Goal: Transaction & Acquisition: Purchase product/service

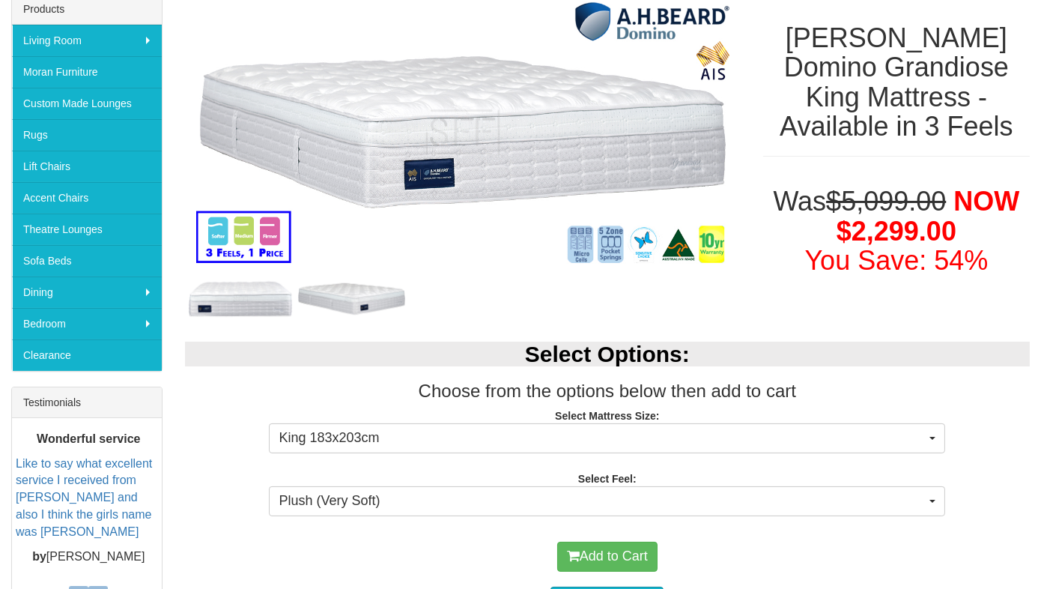
scroll to position [300, 0]
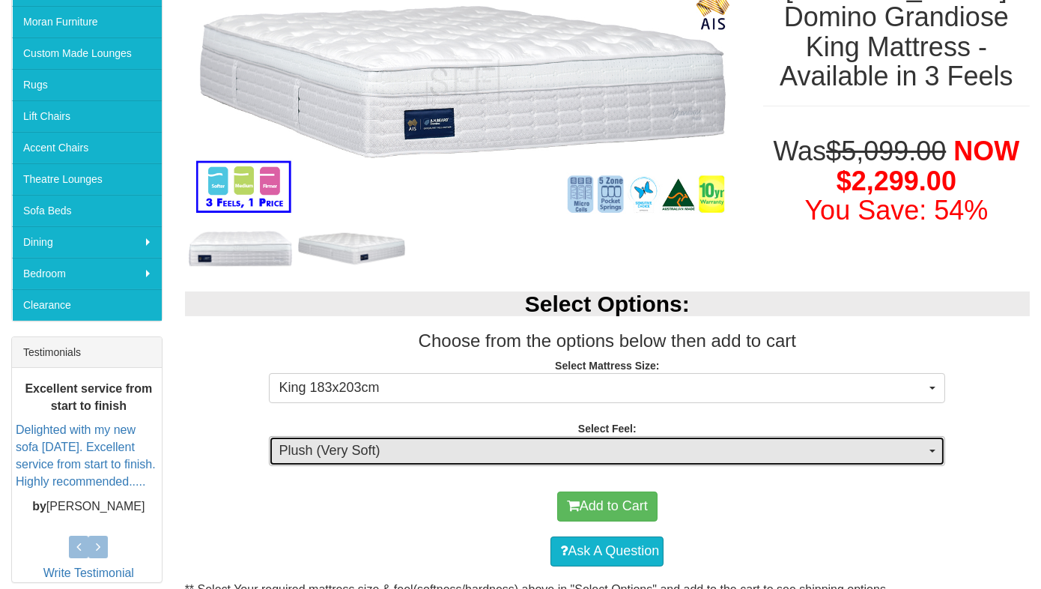
click at [931, 451] on button "Plush (Very Soft)" at bounding box center [607, 451] width 676 height 30
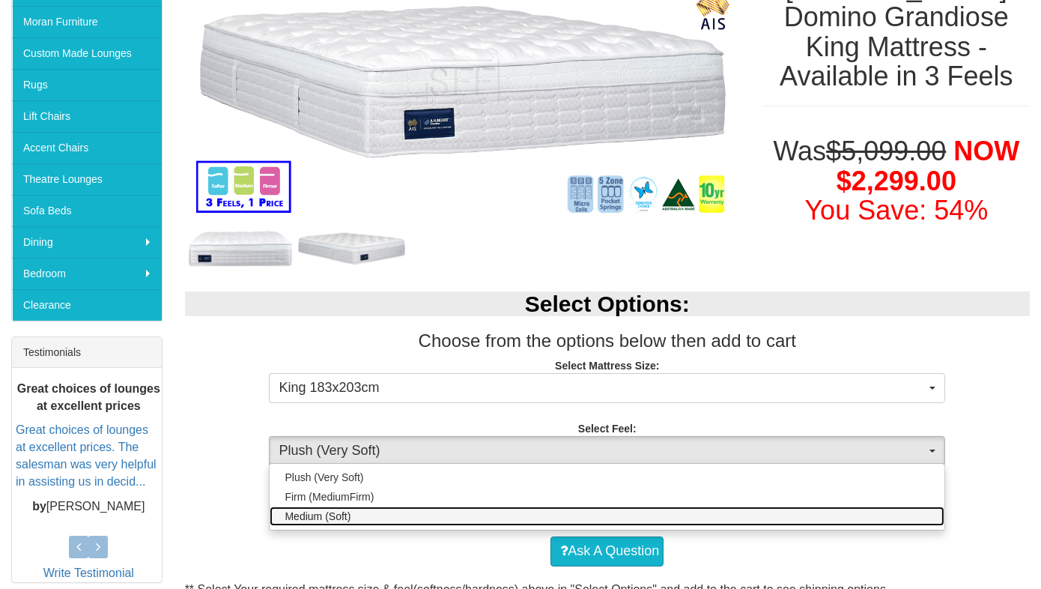
click at [866, 521] on link "Medium (Soft)" at bounding box center [607, 515] width 675 height 19
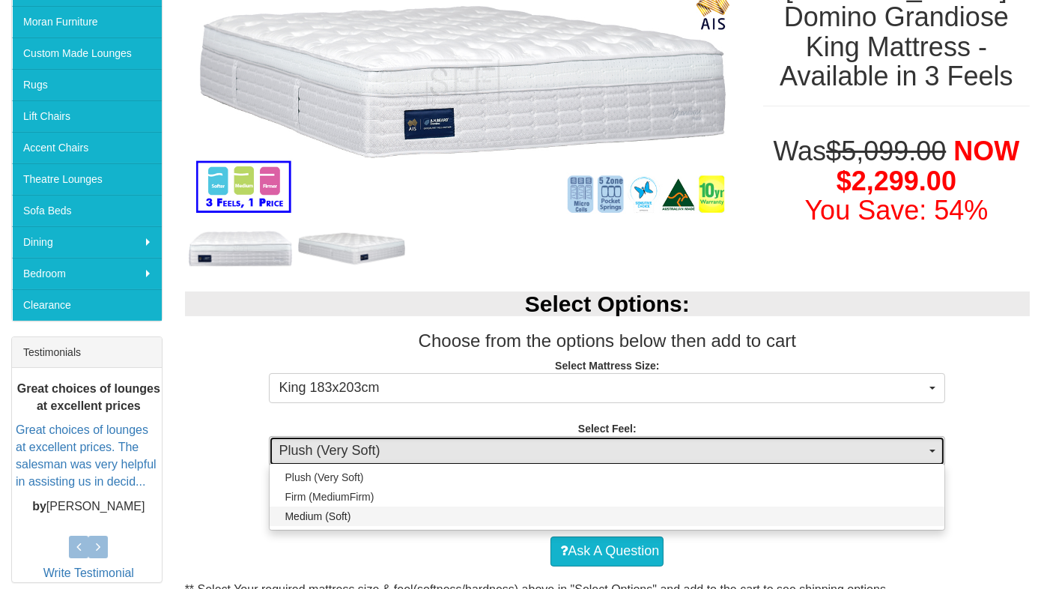
select select "1880"
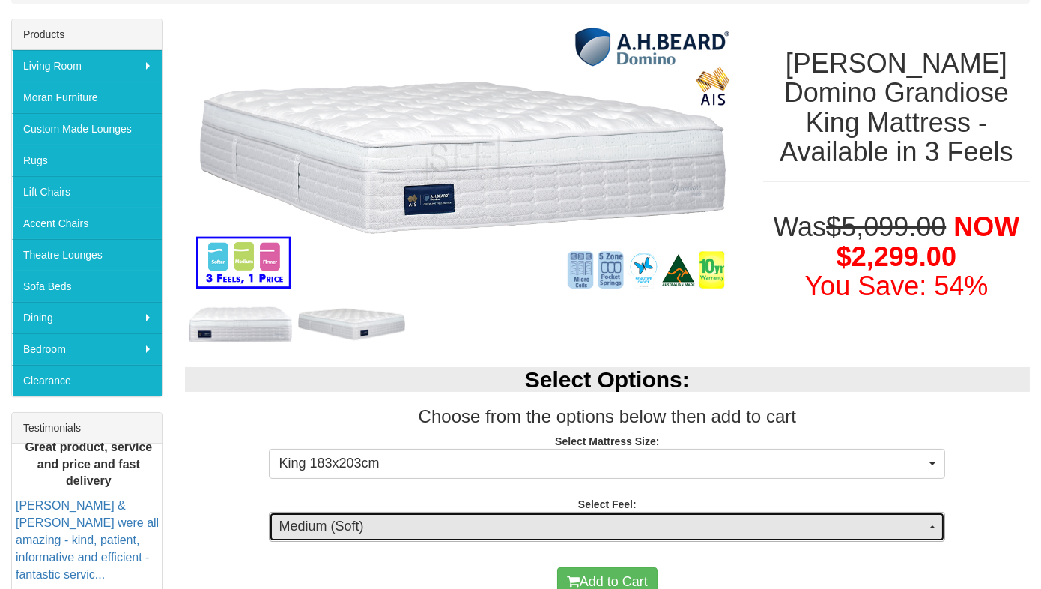
scroll to position [0, 0]
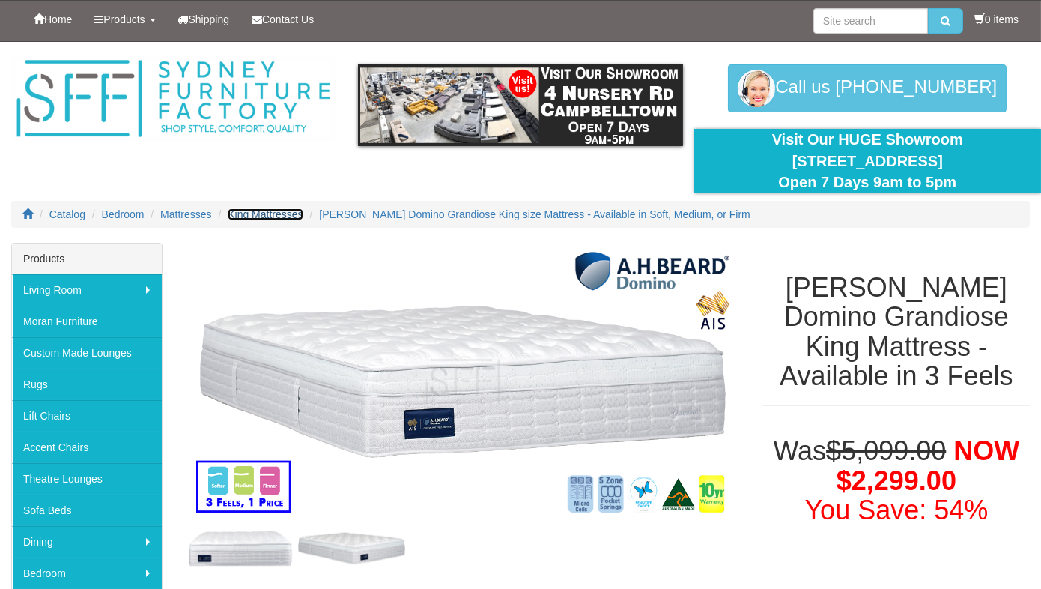
click at [272, 210] on span "King Mattresses" at bounding box center [265, 214] width 75 height 12
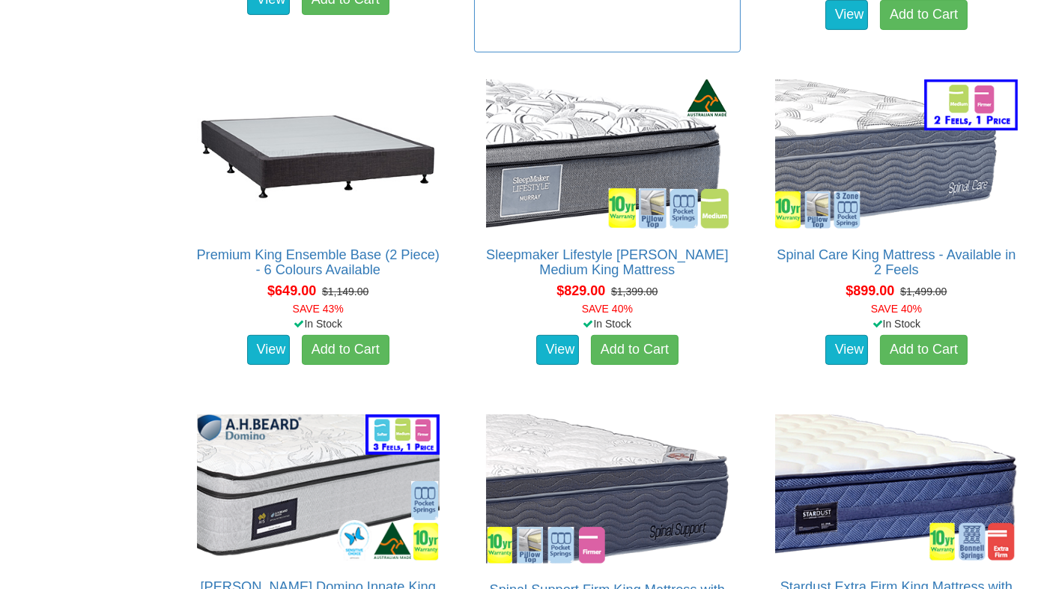
scroll to position [1048, 0]
